Goal: Task Accomplishment & Management: Complete application form

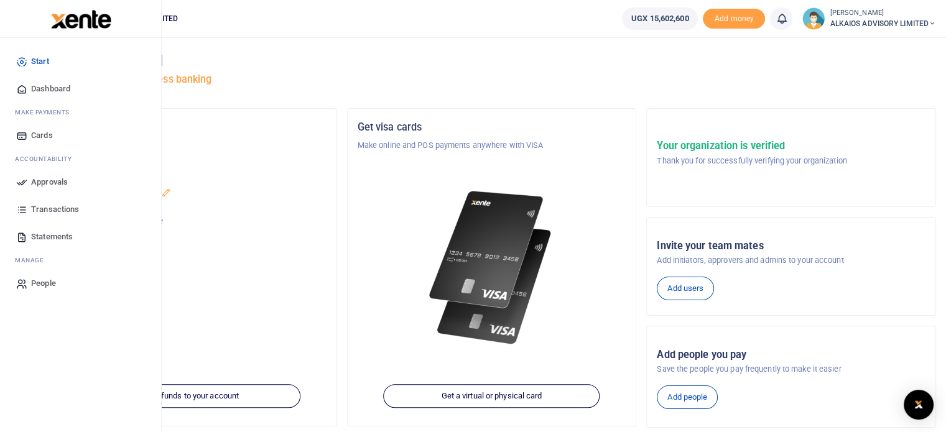
click at [40, 181] on span "Approvals" at bounding box center [49, 182] width 37 height 12
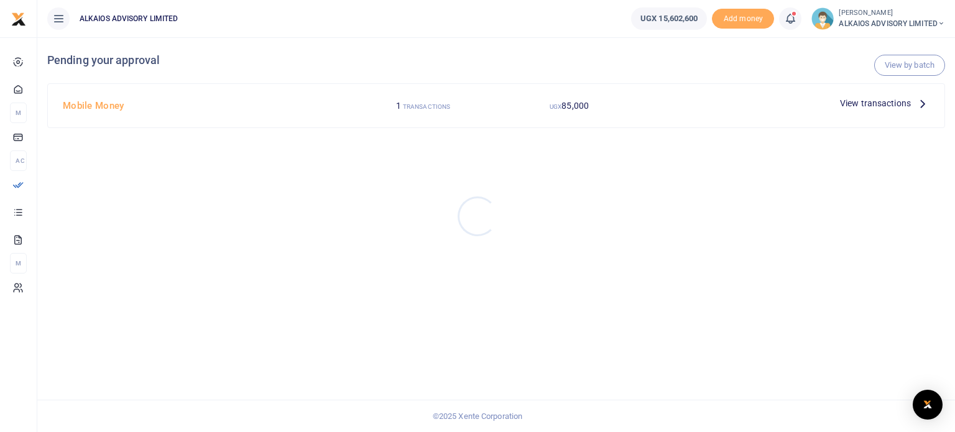
click at [444, 104] on div at bounding box center [477, 216] width 955 height 432
click at [888, 105] on span "View transactions" at bounding box center [875, 103] width 71 height 14
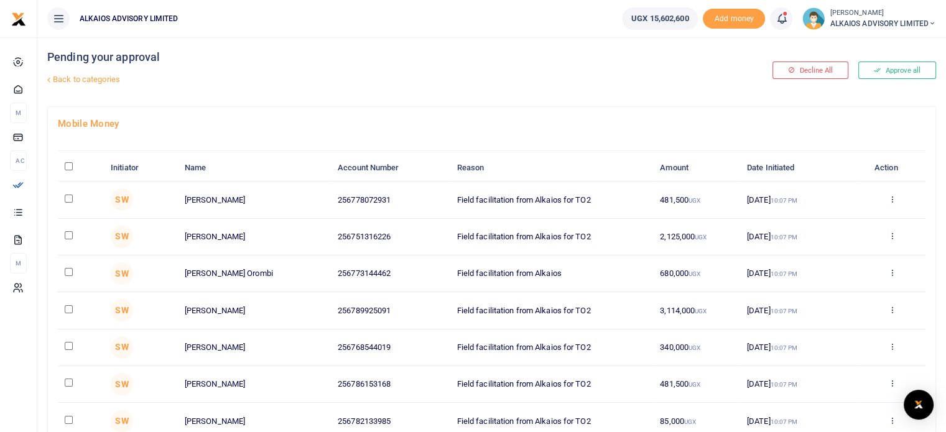
scroll to position [62, 0]
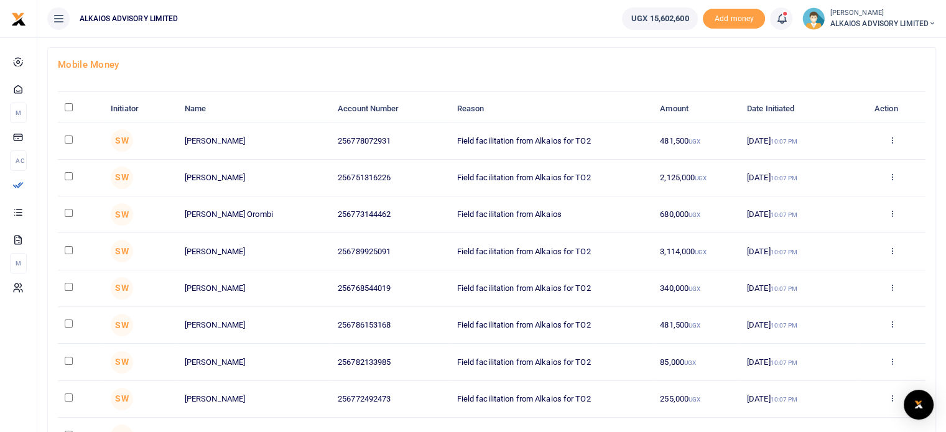
click at [69, 109] on input "\a \a : activate to sort column descending" at bounding box center [69, 107] width 8 height 8
checkbox input "true"
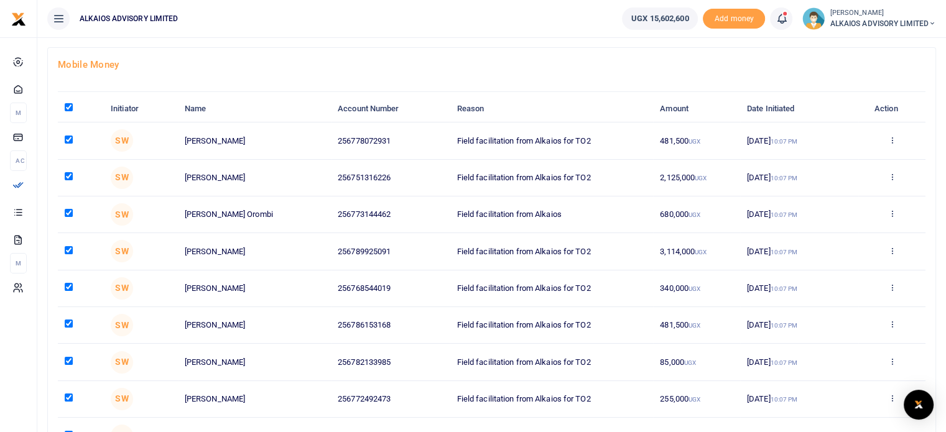
checkbox input "true"
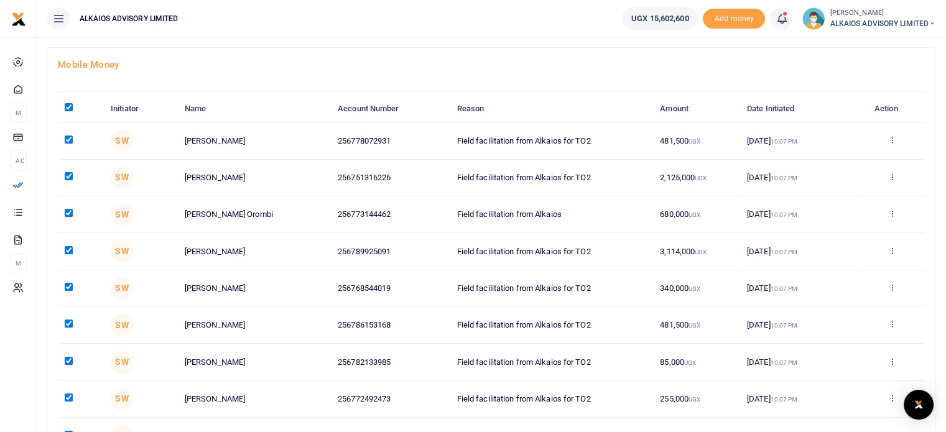
checkbox input "true"
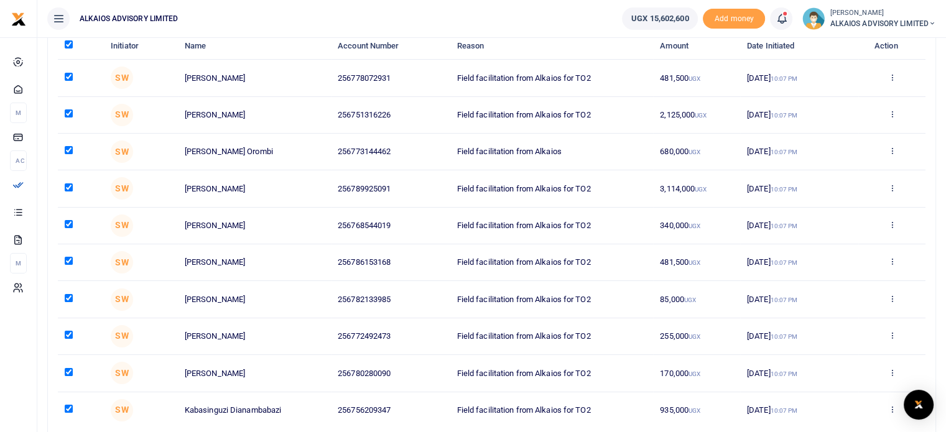
scroll to position [221, 0]
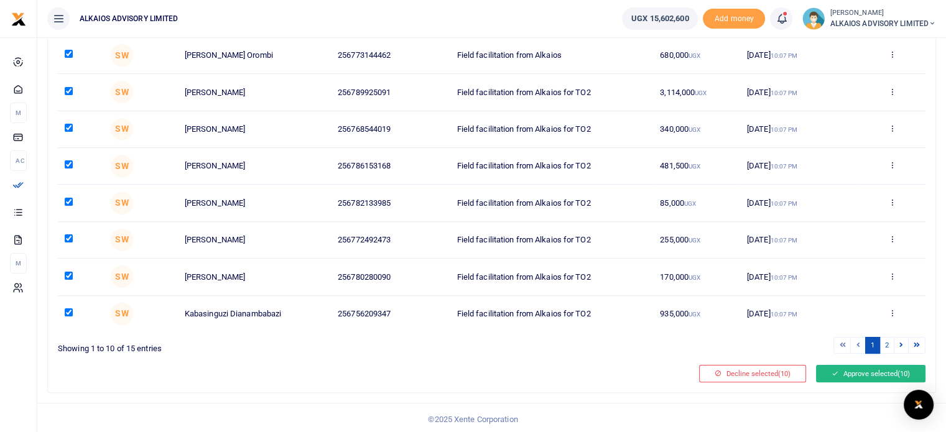
click at [862, 370] on button "Approve selected (10)" at bounding box center [870, 373] width 109 height 17
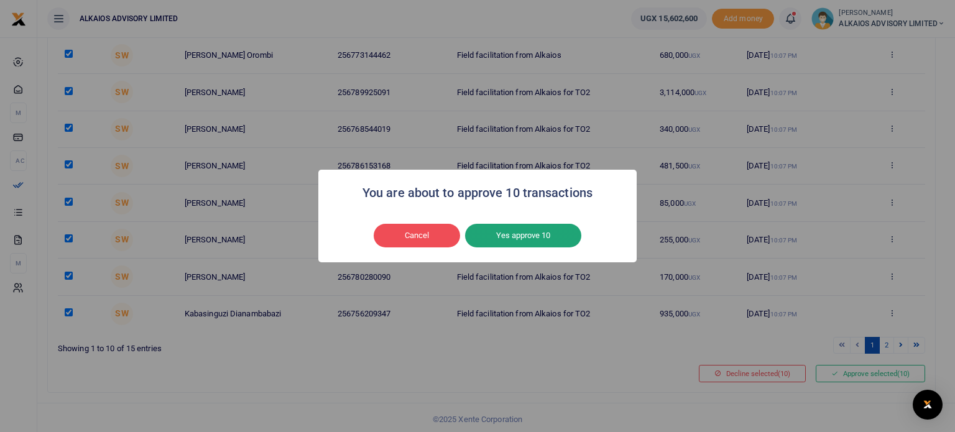
click at [500, 233] on button "Yes approve 10" at bounding box center [523, 236] width 116 height 24
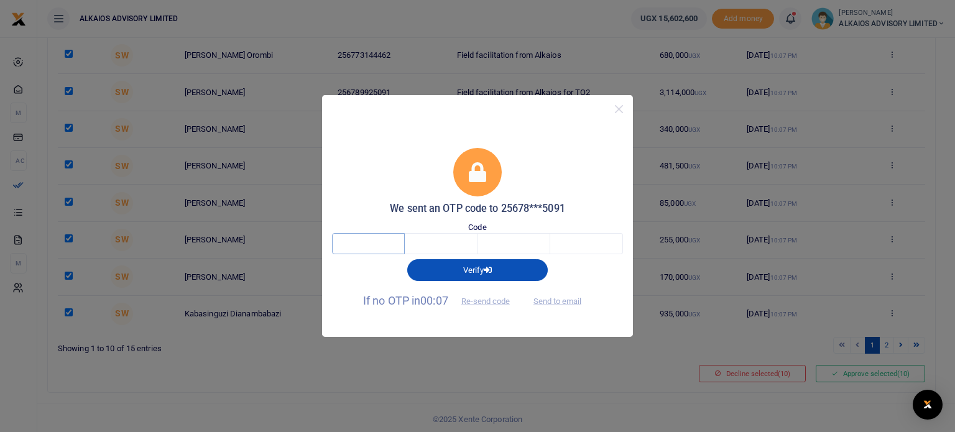
click at [353, 246] on input "text" at bounding box center [368, 243] width 73 height 21
type input "1"
type input "9"
type input "0"
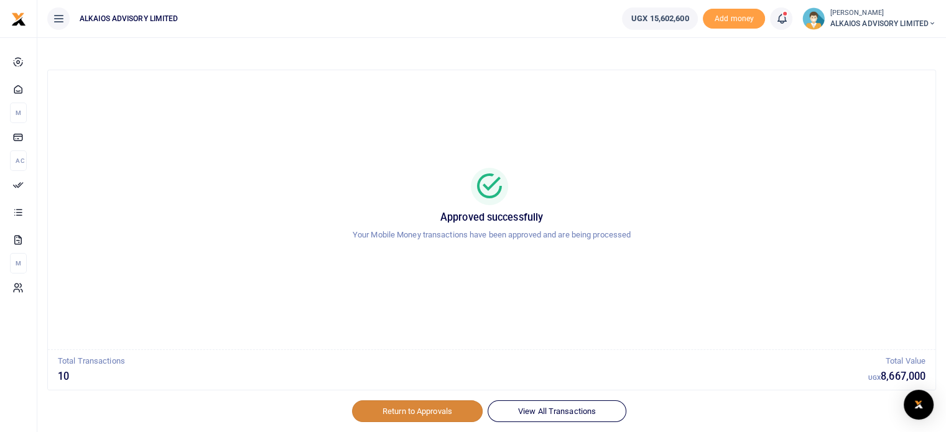
click at [442, 410] on link "Return to Approvals" at bounding box center [417, 410] width 131 height 21
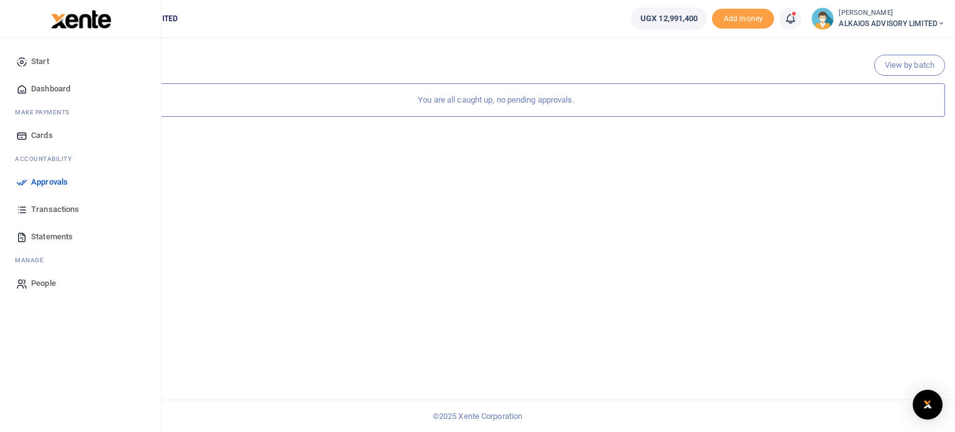
click at [45, 180] on span "Approvals" at bounding box center [49, 182] width 37 height 12
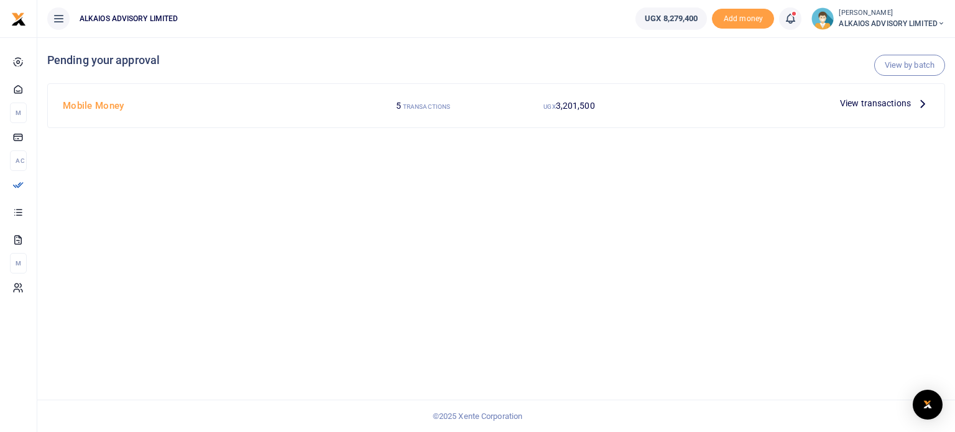
click at [882, 104] on span "View transactions" at bounding box center [875, 103] width 71 height 14
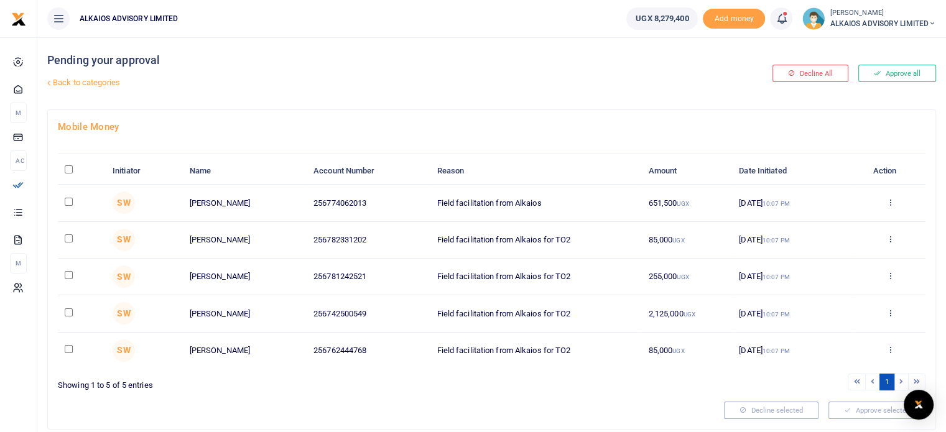
click at [68, 167] on input "\a \a : activate to sort column descending" at bounding box center [69, 169] width 8 height 8
checkbox input "true"
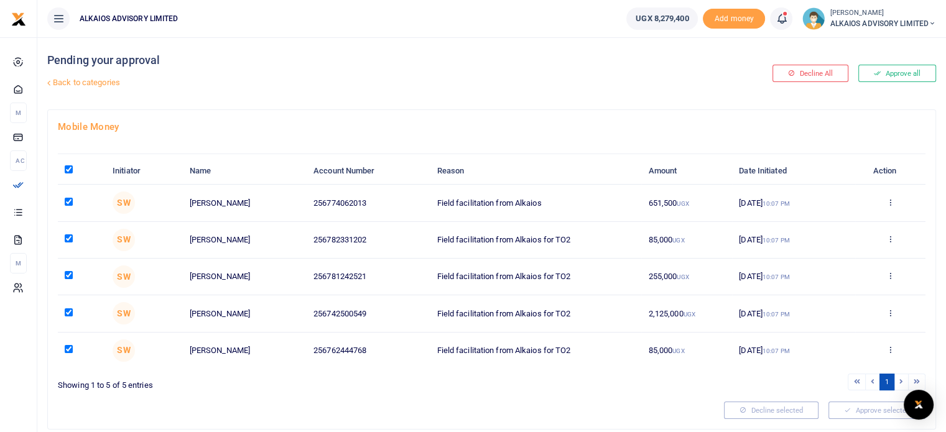
checkbox input "true"
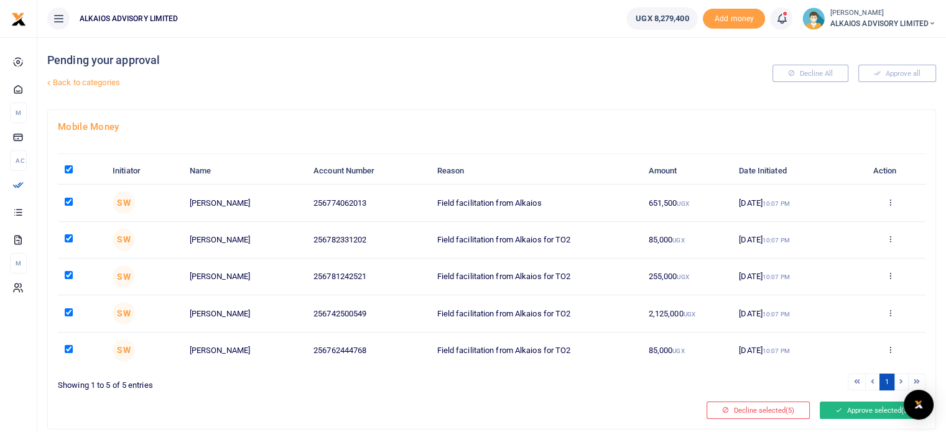
click at [869, 413] on button "Approve selected (5)" at bounding box center [873, 410] width 106 height 17
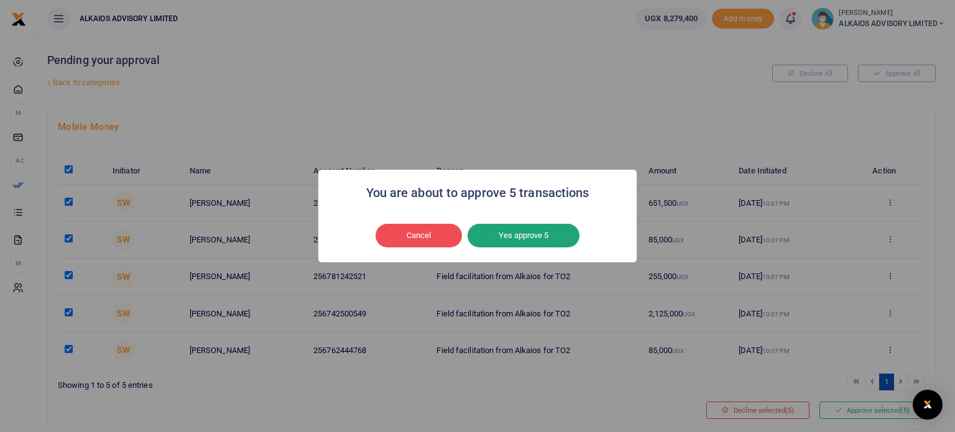
click at [543, 238] on button "Yes approve 5" at bounding box center [524, 236] width 112 height 24
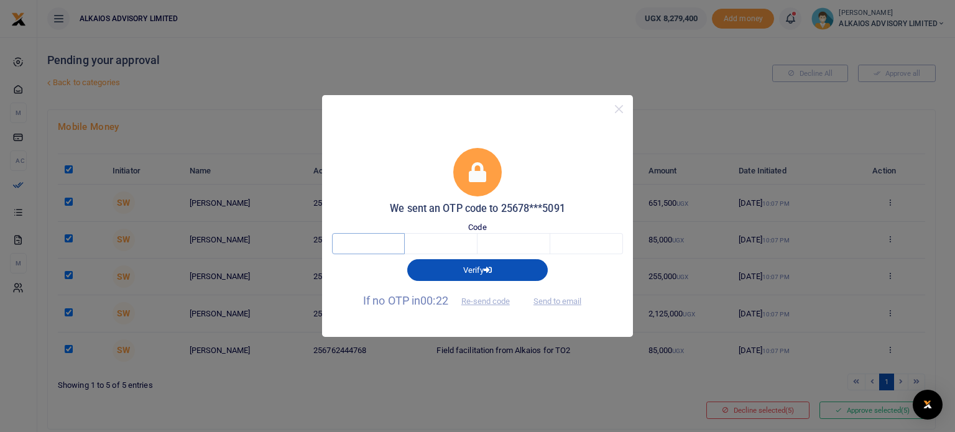
click at [373, 239] on input "text" at bounding box center [368, 243] width 73 height 21
type input "8"
type input "3"
type input "4"
type input "3"
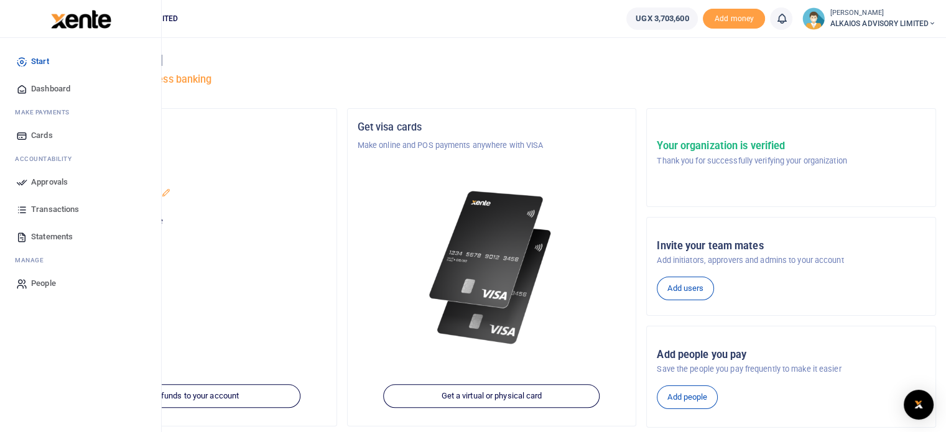
click at [46, 180] on span "Approvals" at bounding box center [49, 182] width 37 height 12
click at [58, 181] on span "Approvals" at bounding box center [49, 182] width 37 height 12
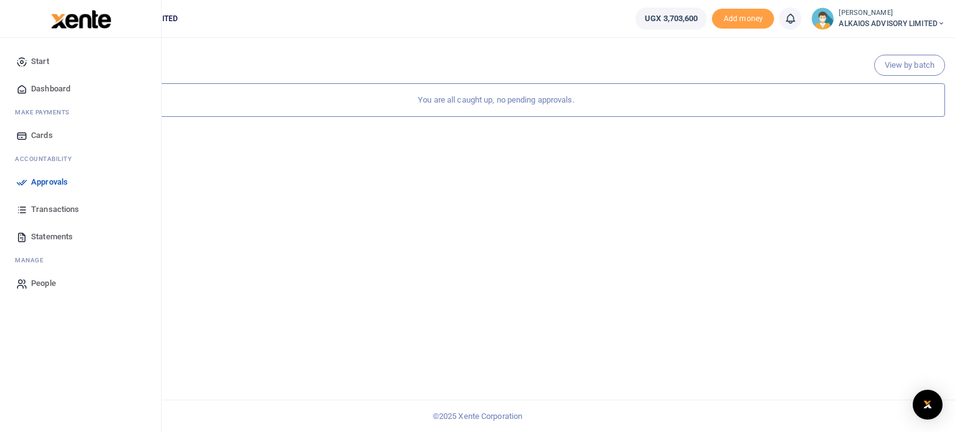
click at [40, 181] on span "Approvals" at bounding box center [49, 182] width 37 height 12
